Goal: Register for event/course

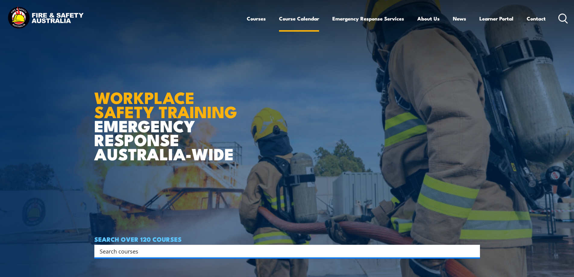
click at [301, 15] on link "Course Calendar" at bounding box center [299, 19] width 40 height 16
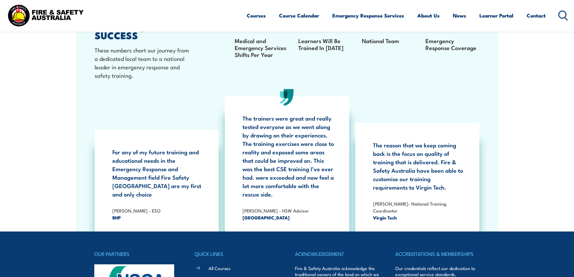
scroll to position [1102, 0]
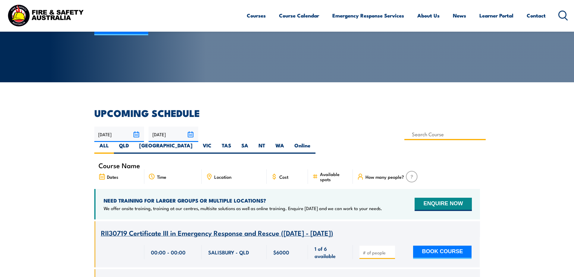
click at [404, 132] on input at bounding box center [445, 134] width 82 height 12
type input "Provide Cardiopulmonary Resuscitation Training"
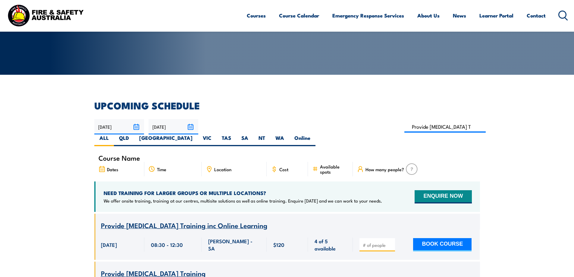
scroll to position [78, 0]
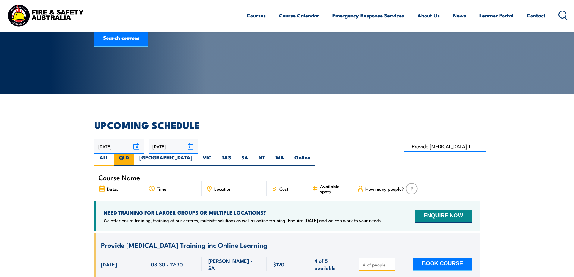
click at [134, 154] on label "QLD" at bounding box center [124, 160] width 20 height 12
click at [133, 154] on input "QLD" at bounding box center [131, 156] width 4 height 4
radio input "true"
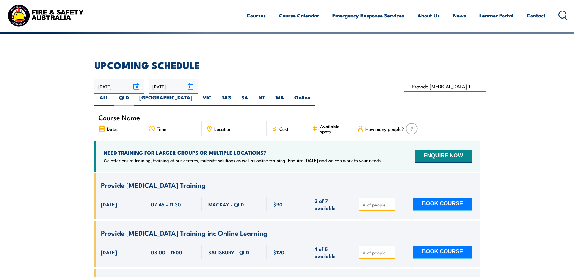
scroll to position [139, 0]
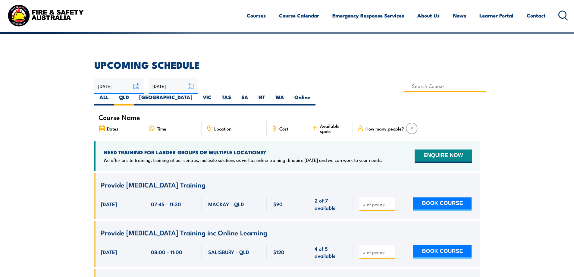
click at [404, 86] on input at bounding box center [445, 86] width 82 height 12
type input "Manual Handling Training"
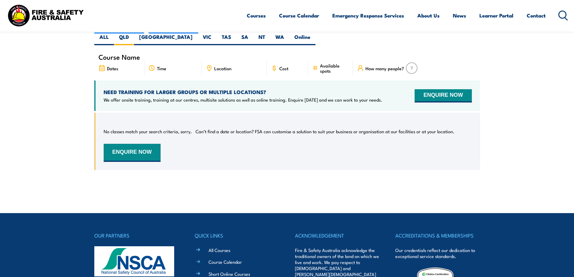
scroll to position [169, 0]
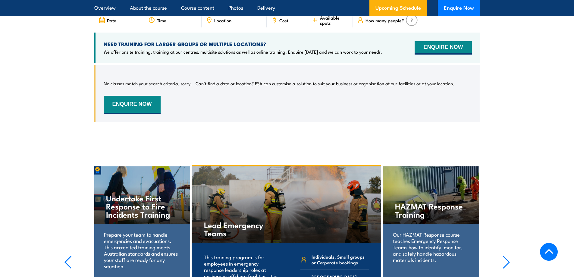
scroll to position [934, 0]
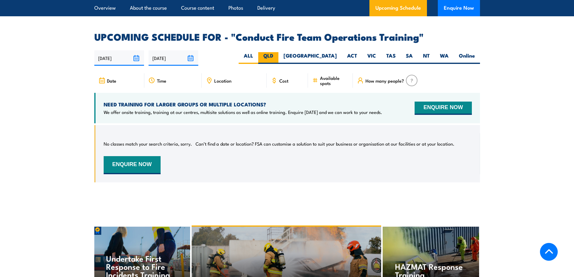
click at [278, 54] on label "QLD" at bounding box center [268, 58] width 20 height 12
click at [277, 54] on input "QLD" at bounding box center [275, 54] width 4 height 4
radio input "true"
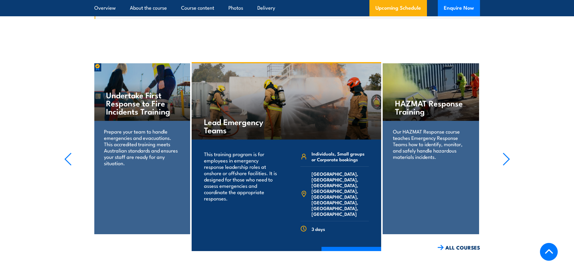
scroll to position [1114, 0]
